Goal: Check status

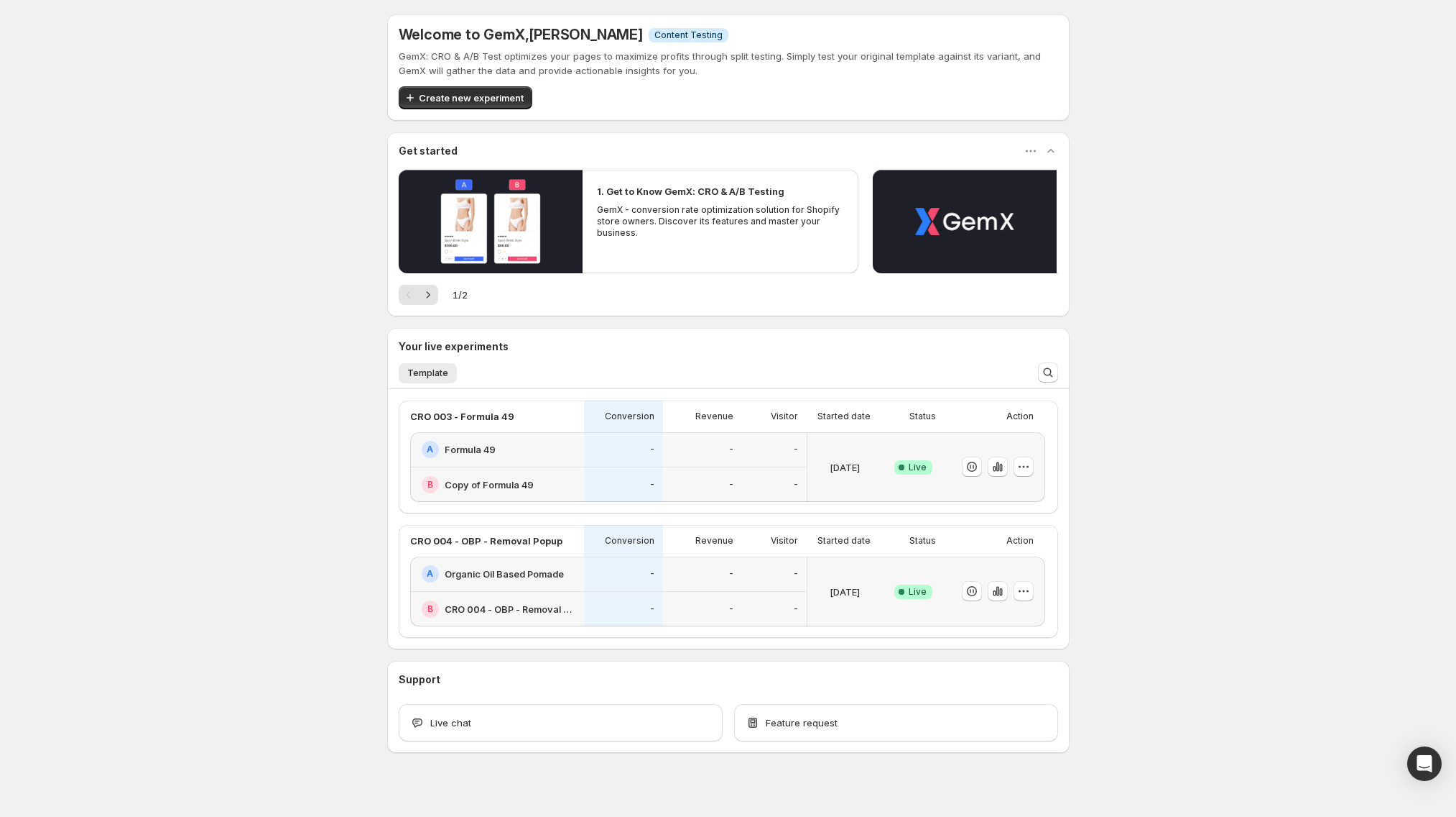
scroll to position [13, 0]
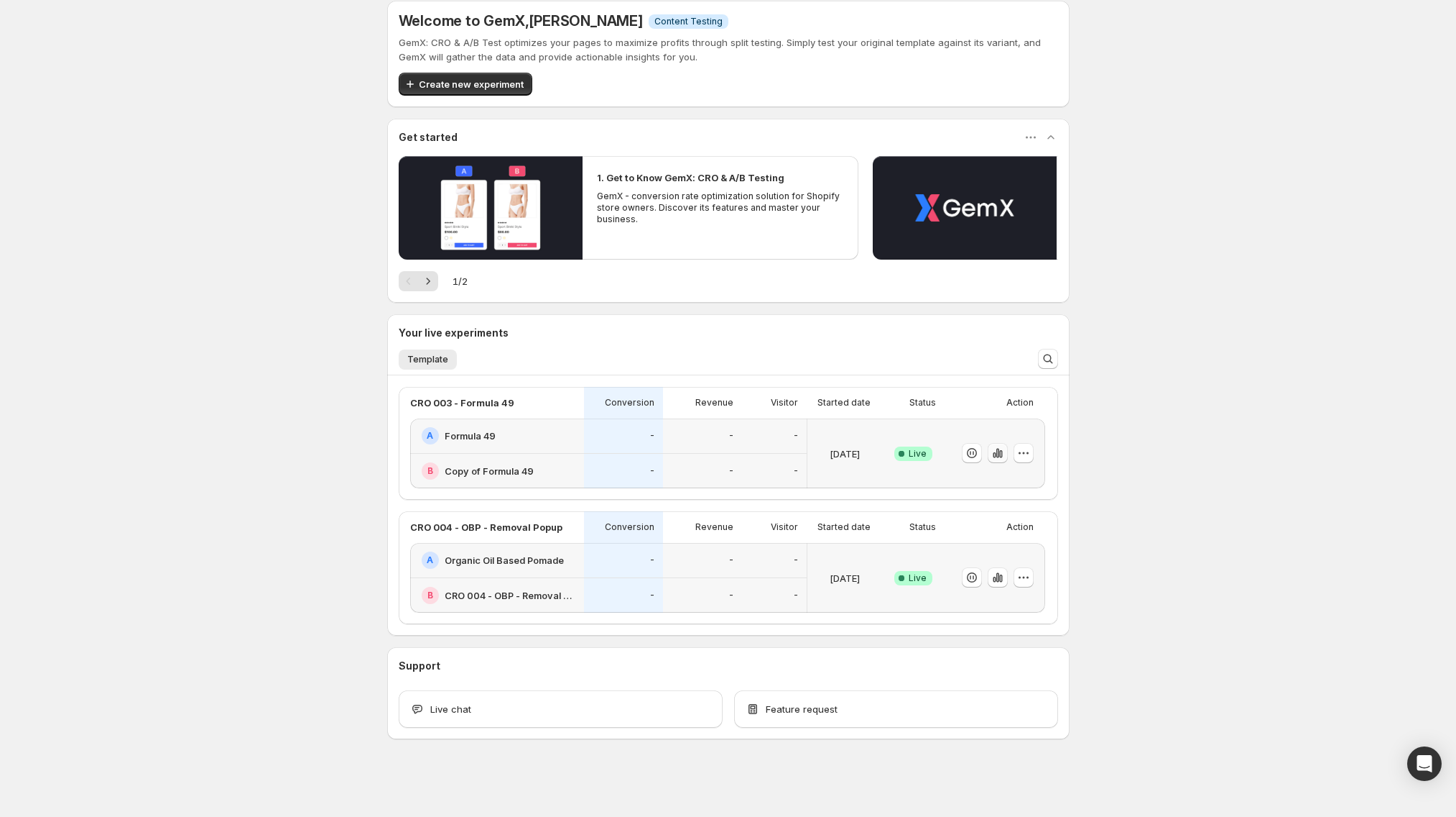
click at [996, 455] on icon "button" at bounding box center [994, 455] width 3 height 6
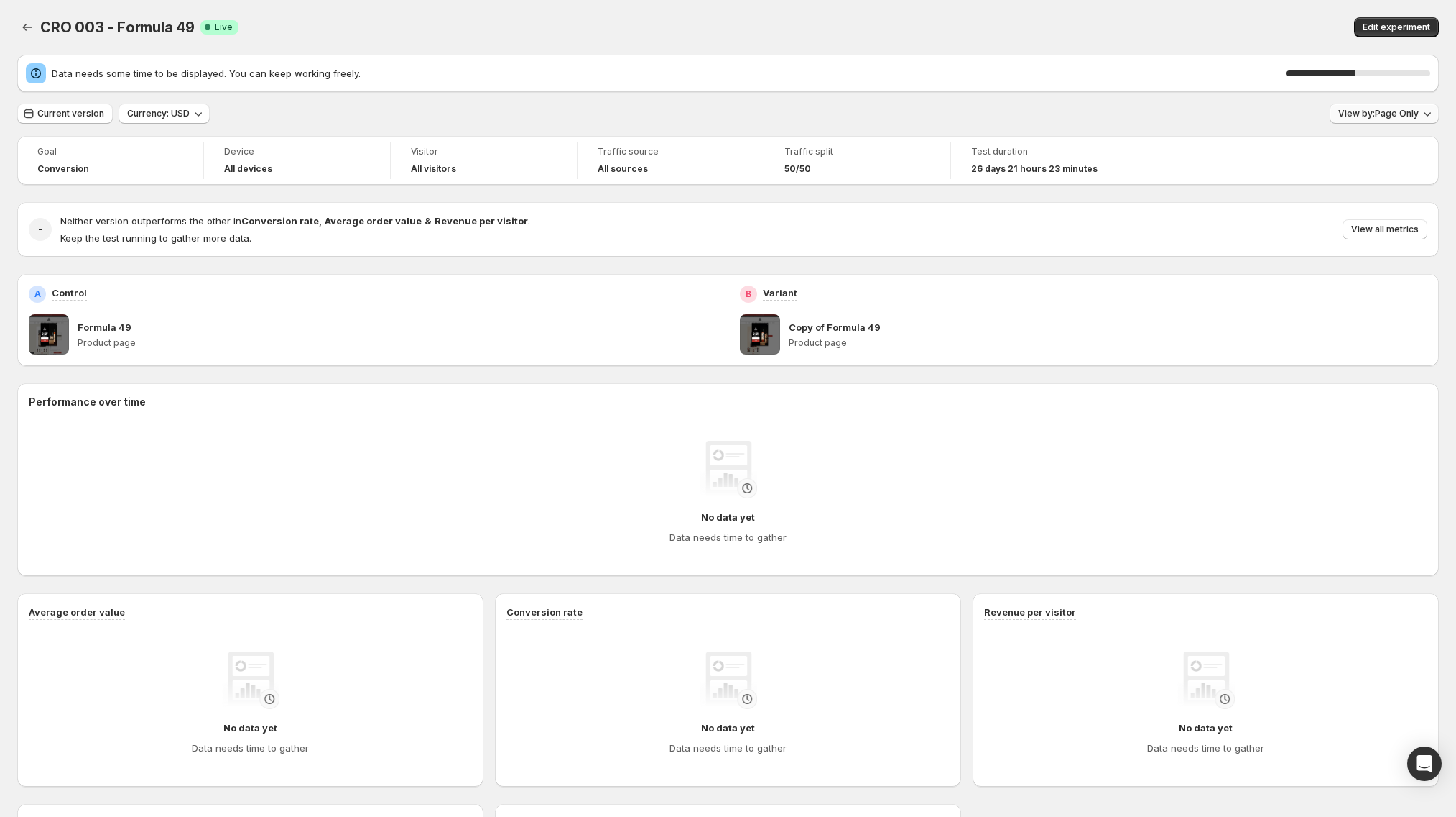
click at [1386, 112] on span "View by: Page Only" at bounding box center [1378, 113] width 81 height 12
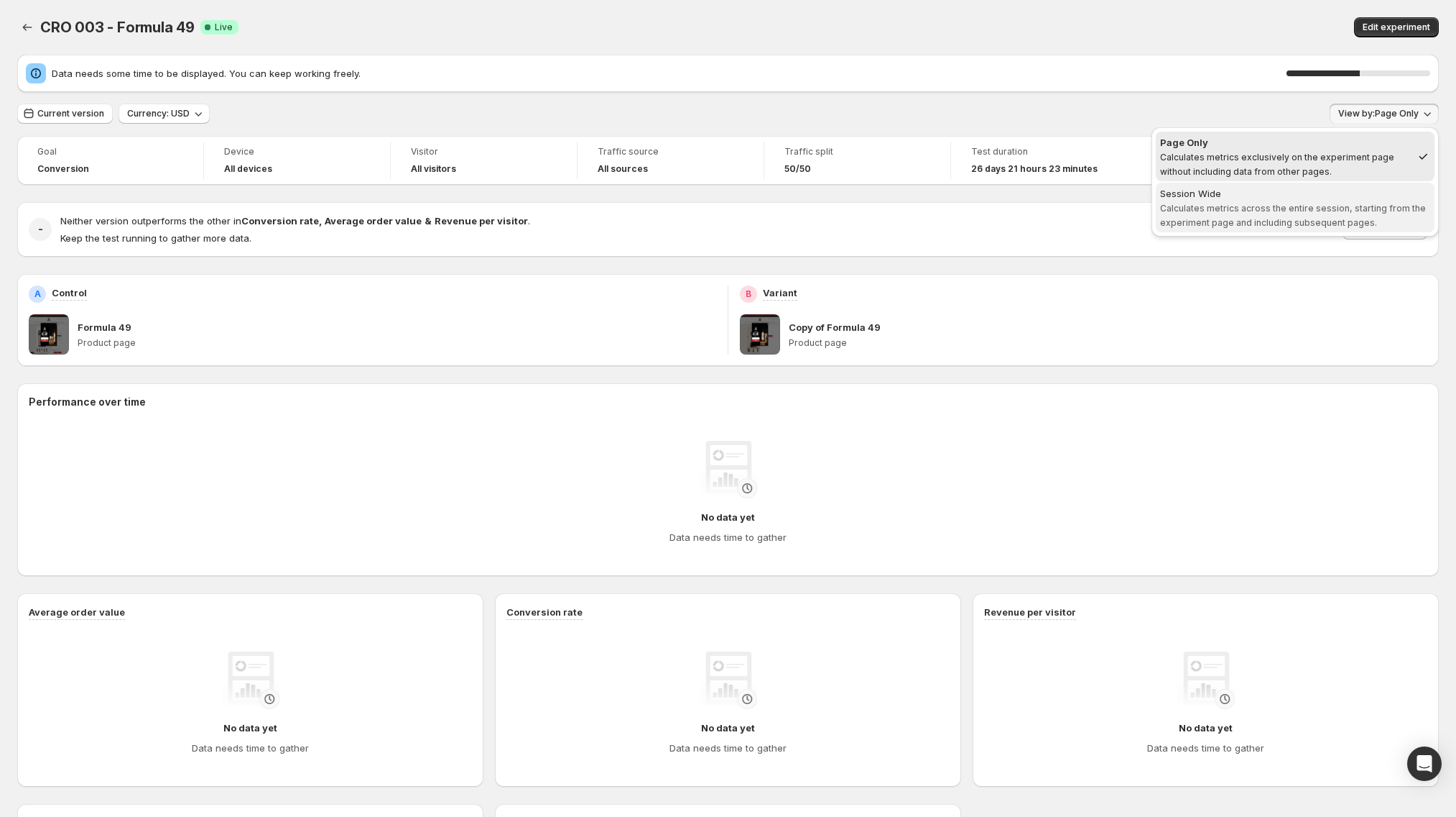
click at [1302, 198] on div "Session Wide" at bounding box center [1296, 193] width 270 height 14
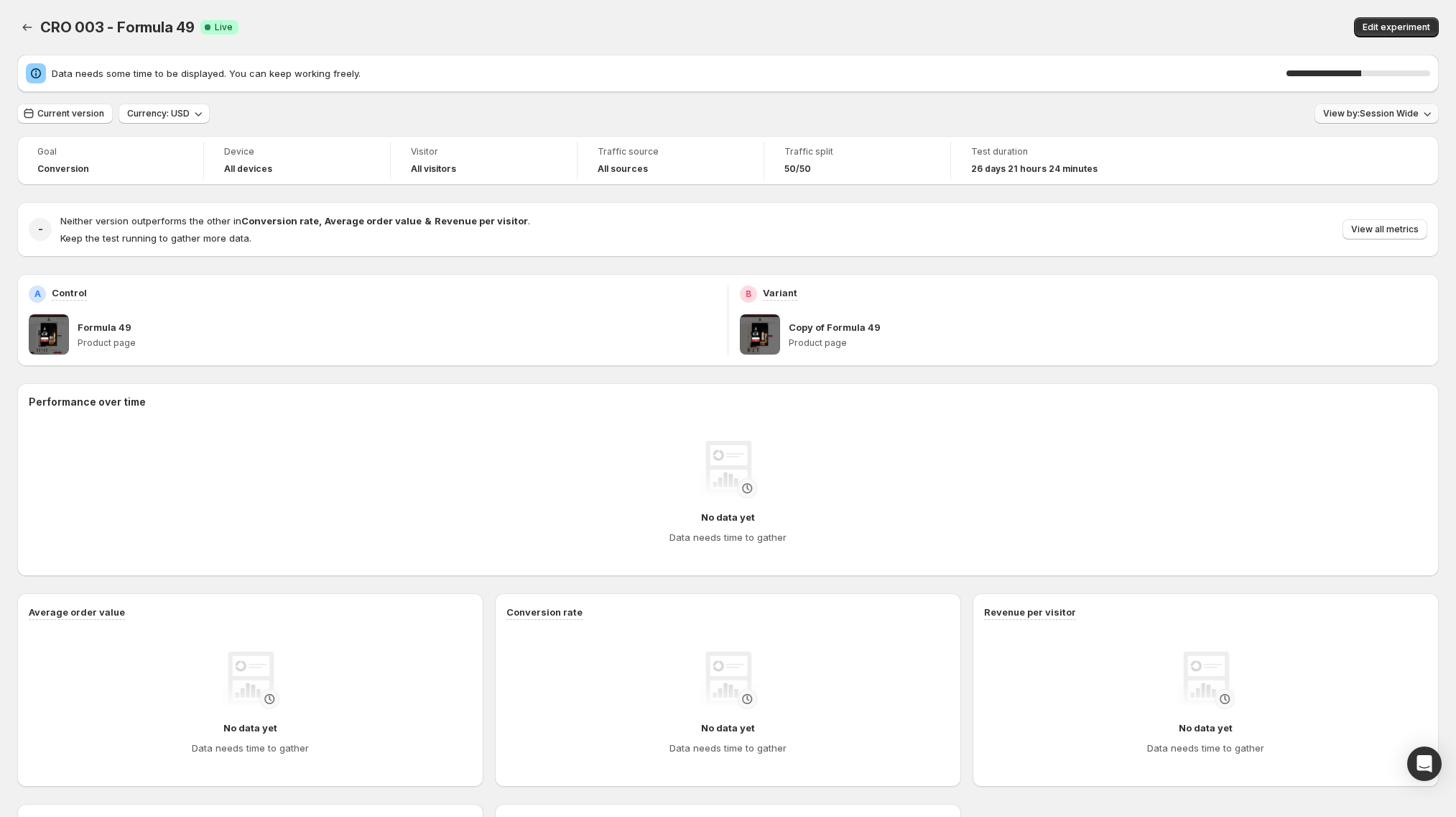
click at [1371, 107] on button "View by: Session Wide" at bounding box center [1377, 113] width 125 height 20
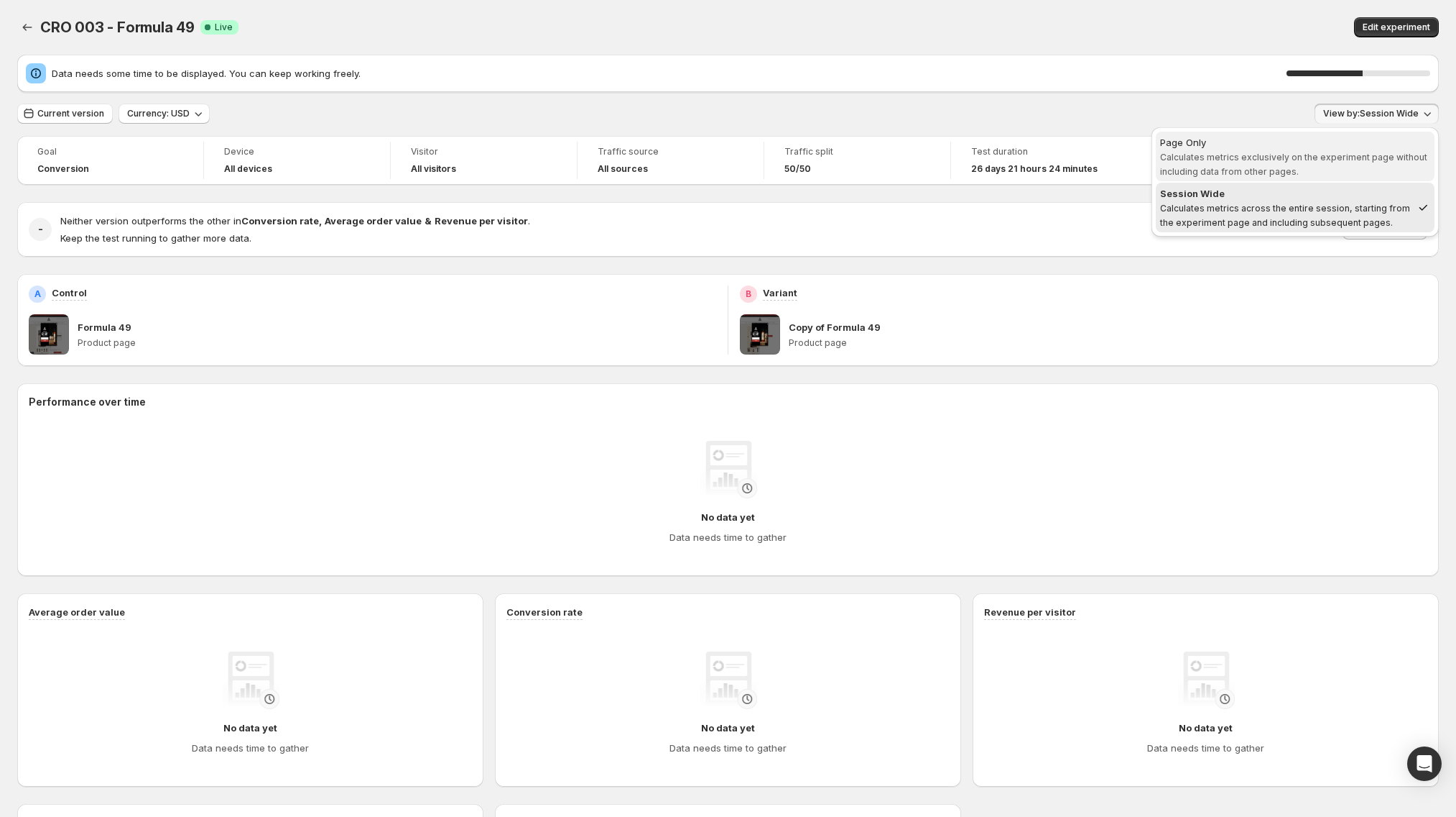
click at [1272, 171] on span "Calculates metrics exclusively on the experiment page without including data fr…" at bounding box center [1294, 164] width 267 height 25
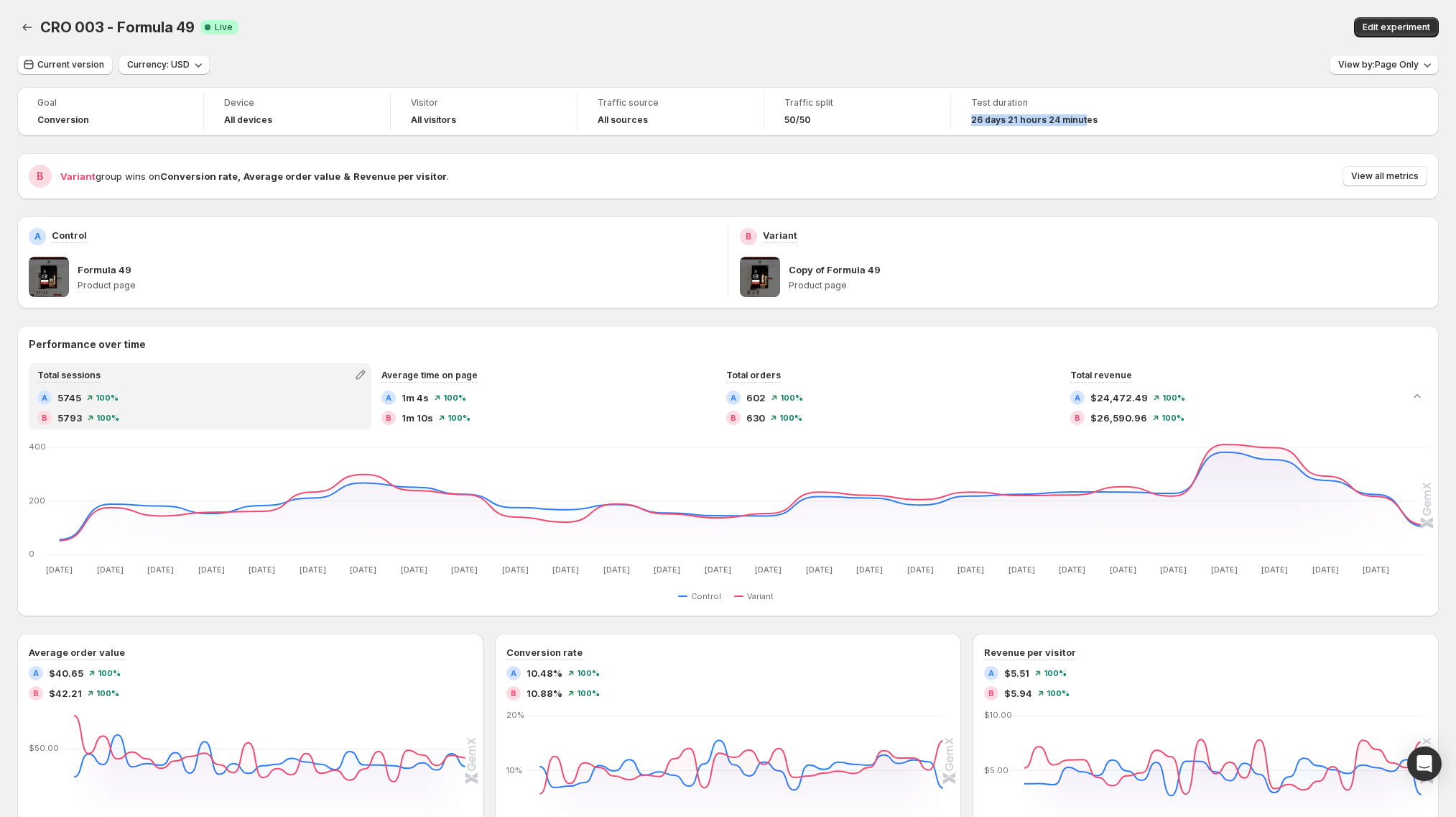
drag, startPoint x: 969, startPoint y: 119, endPoint x: 1080, endPoint y: 121, distance: 111.0
click at [1080, 121] on div "Test duration 26 days 21 hours 24 minutes" at bounding box center [1044, 111] width 170 height 37
click at [1169, 122] on div "Goal Conversion Device All devices Visitor All visitors Traffic source All sour…" at bounding box center [728, 111] width 1421 height 49
click at [30, 30] on icon "Back" at bounding box center [27, 27] width 14 height 14
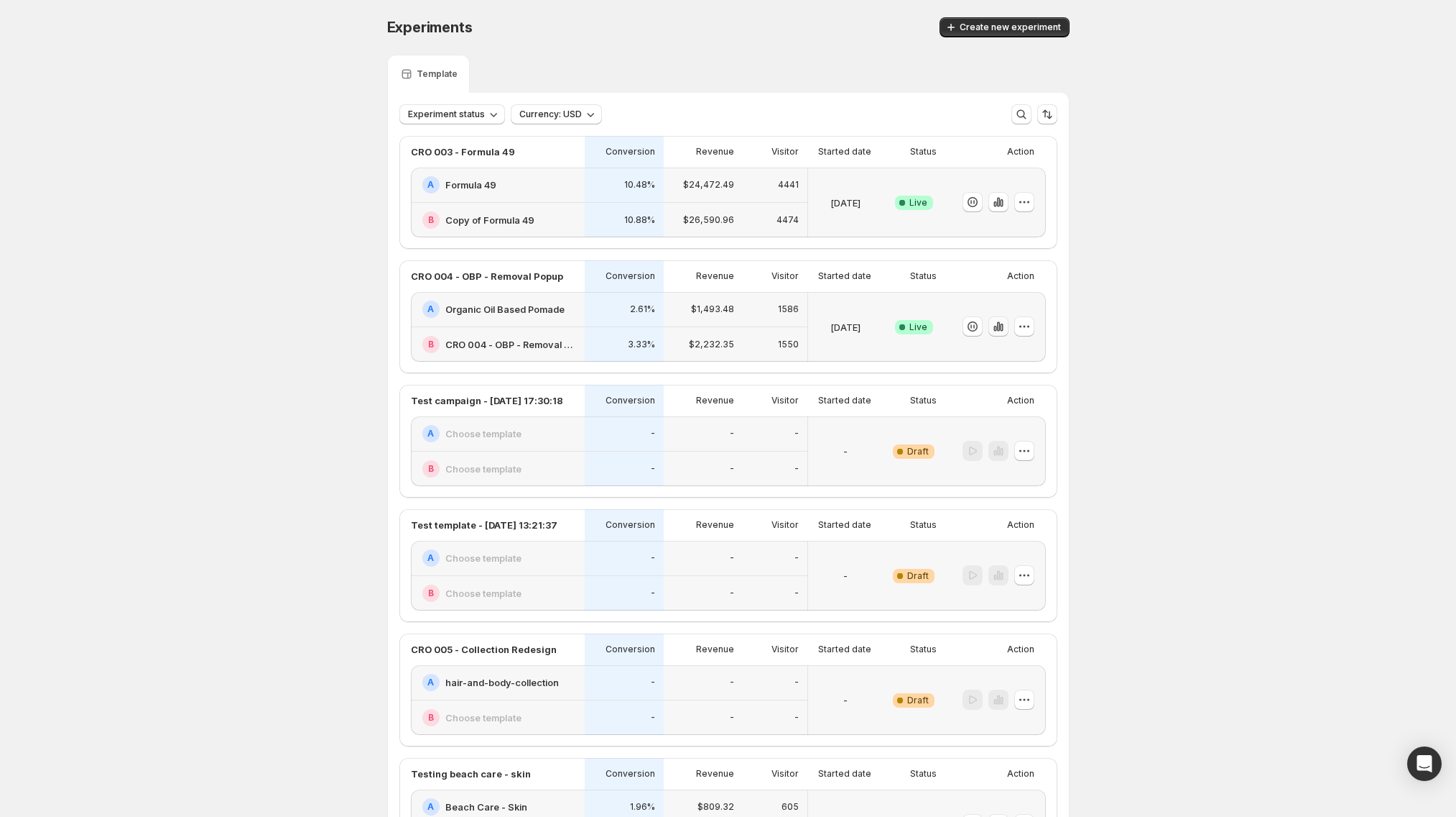
click at [997, 330] on icon "button" at bounding box center [995, 329] width 3 height 6
